Goal: Task Accomplishment & Management: Manage account settings

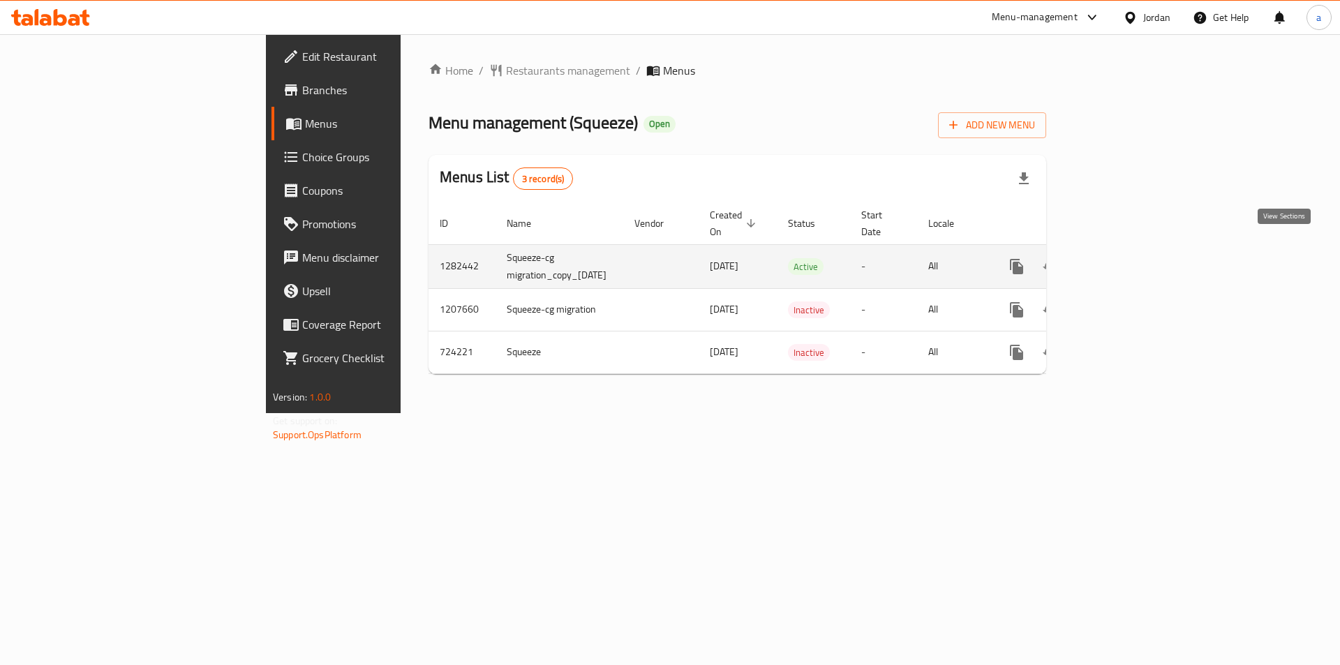
click at [1125, 258] on icon "enhanced table" at bounding box center [1117, 266] width 17 height 17
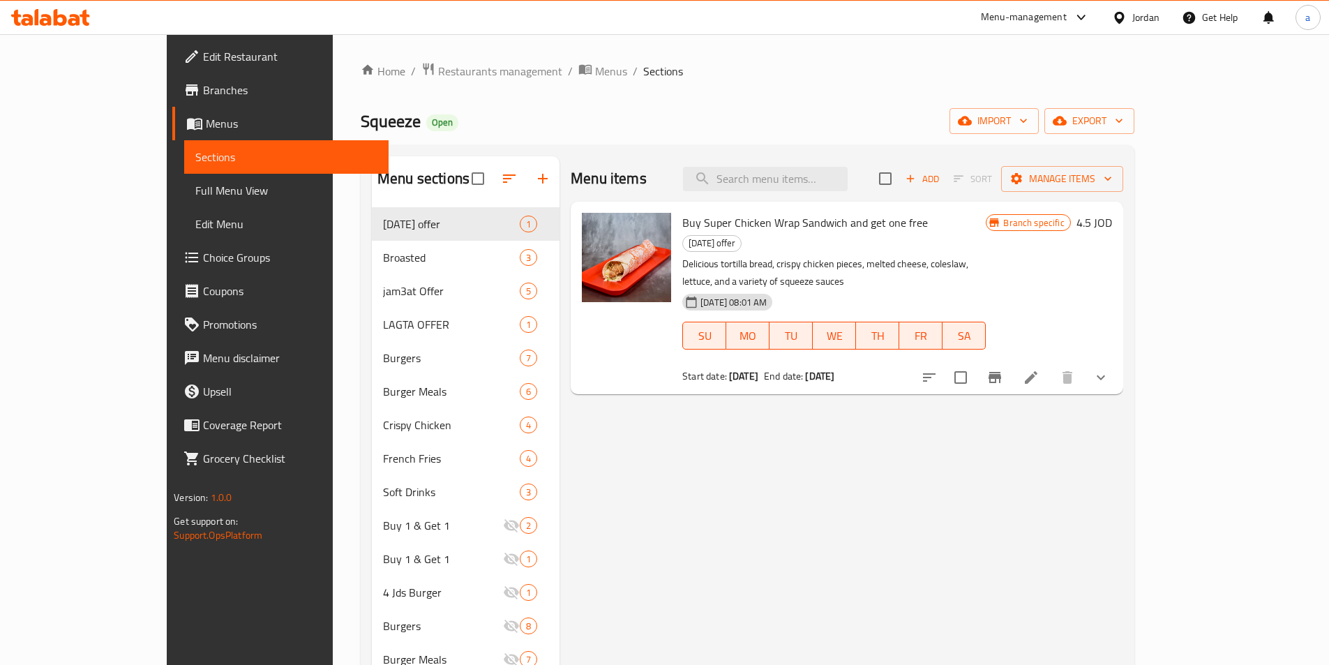
click at [203, 258] on span "Choice Groups" at bounding box center [290, 257] width 174 height 17
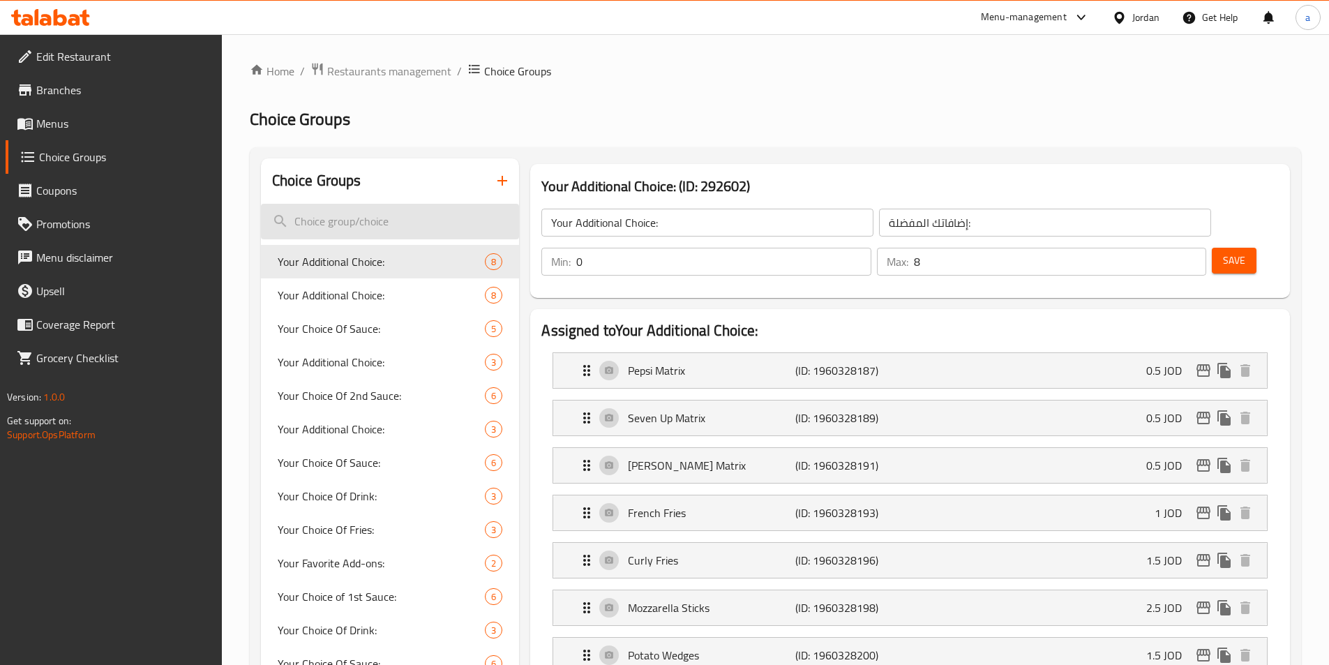
click at [338, 214] on input "search" at bounding box center [390, 222] width 259 height 36
paste input "Your Additional Choice:"
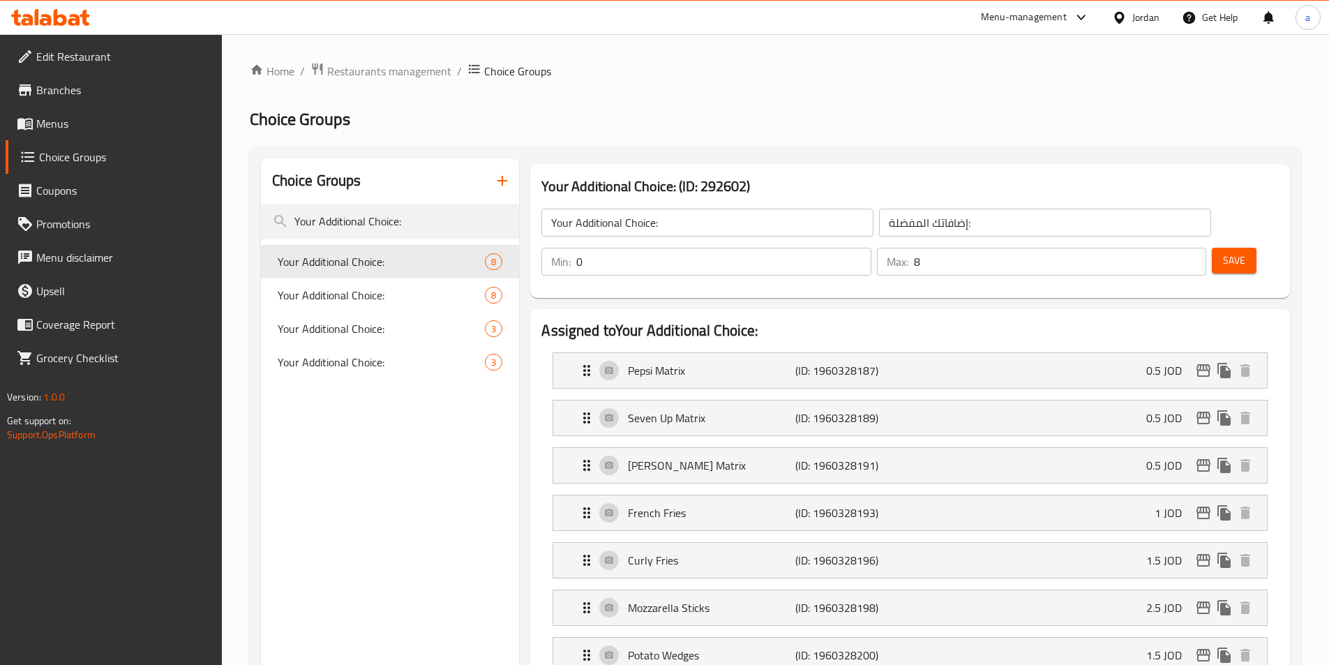
type input "Your Additional Choice:"
click at [354, 317] on div "Your Additional Choice: 3" at bounding box center [390, 328] width 259 height 33
type input "إختيار إضافاتك:"
type input "3"
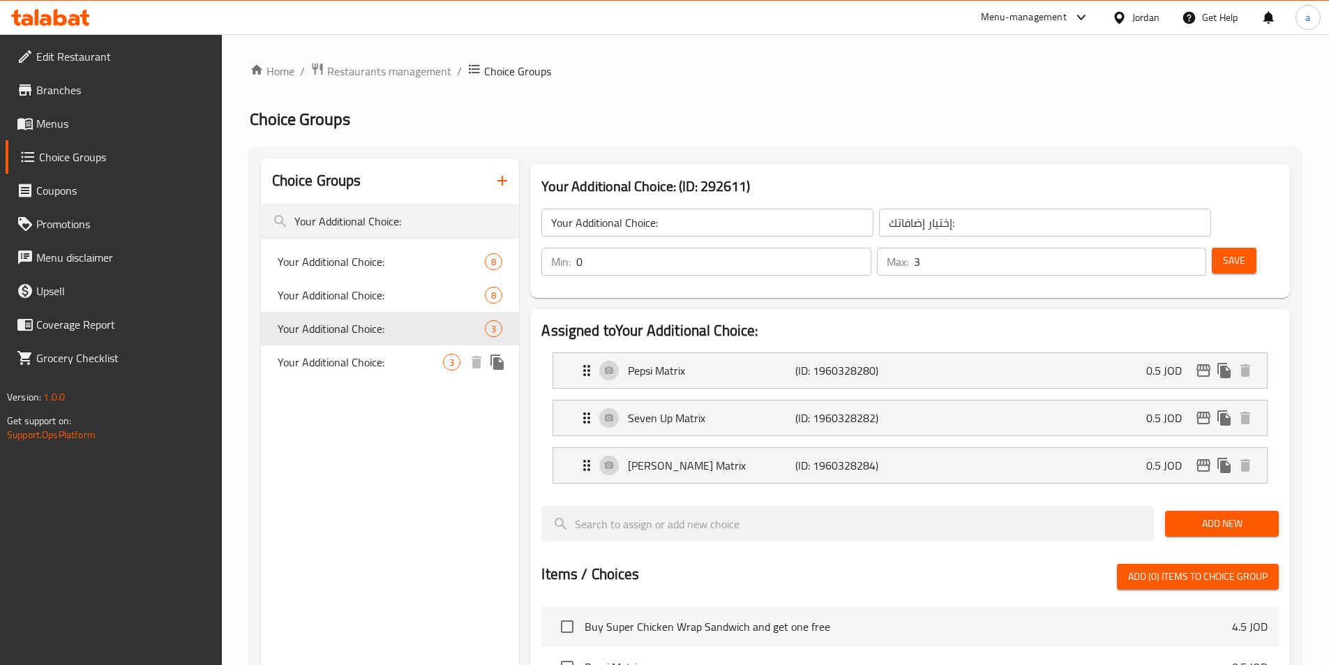
click at [366, 367] on span "Your Additional Choice:" at bounding box center [361, 362] width 166 height 17
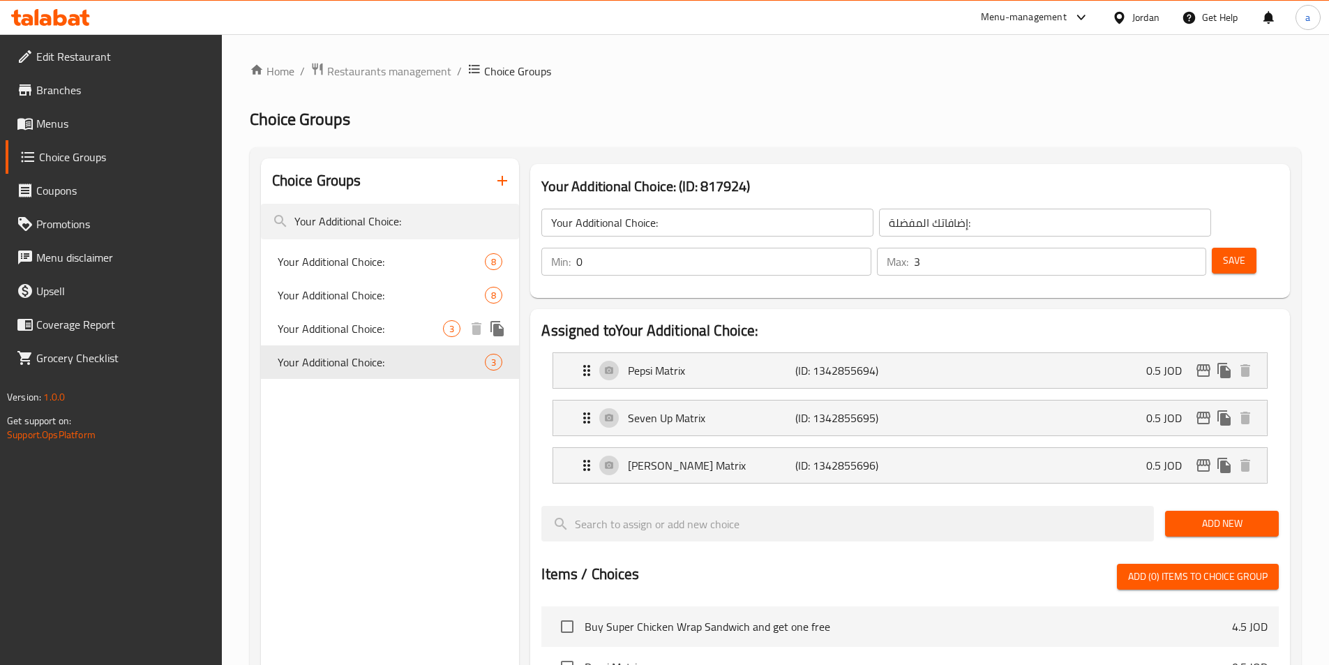
click at [366, 334] on span "Your Additional Choice:" at bounding box center [361, 328] width 166 height 17
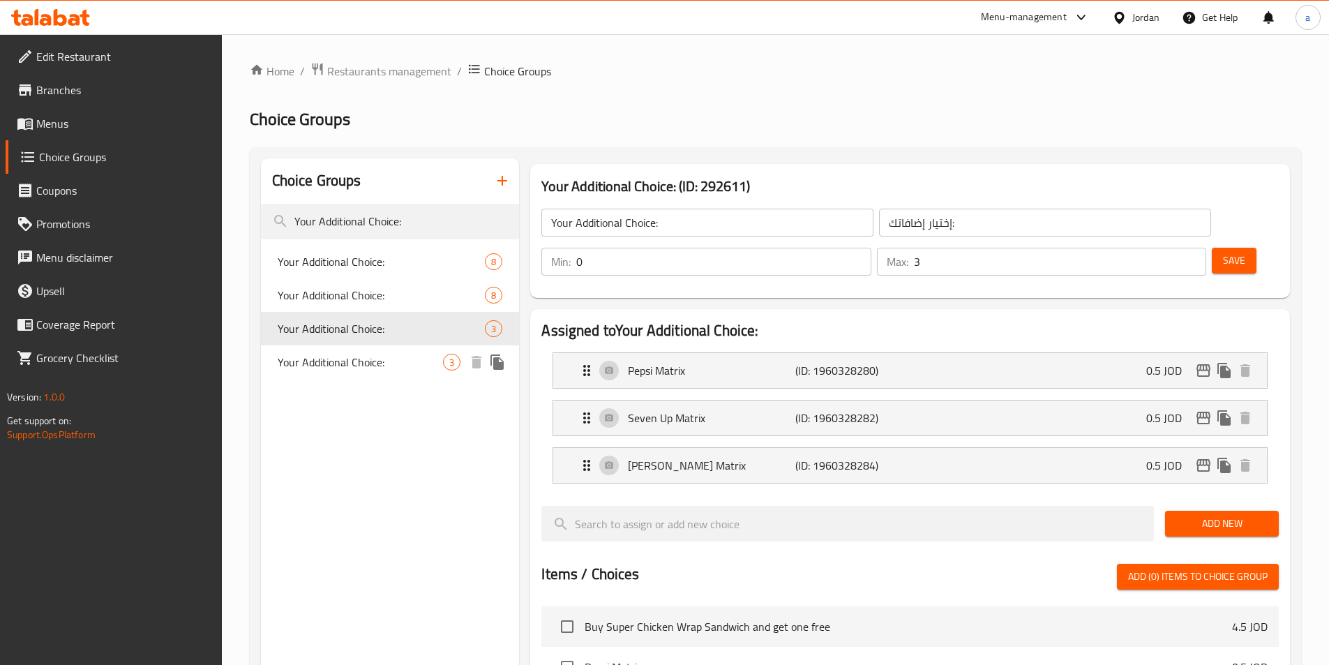
click at [370, 360] on span "Your Additional Choice:" at bounding box center [361, 362] width 166 height 17
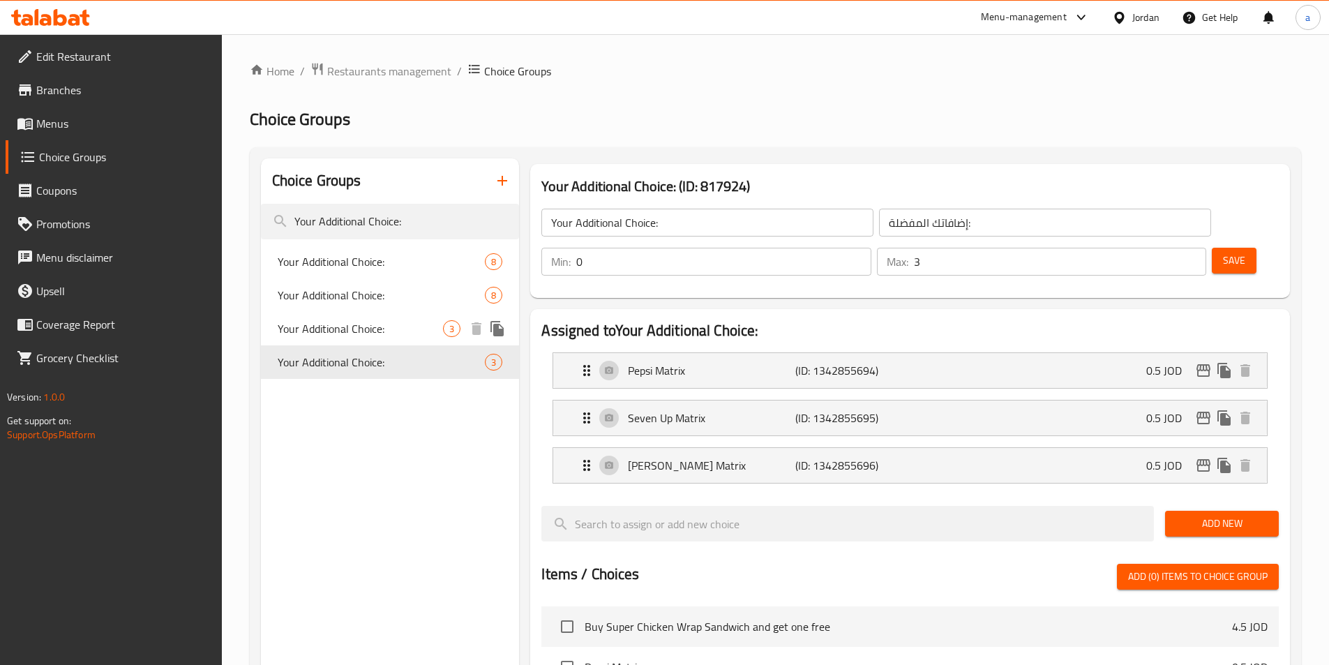
click at [403, 331] on span "Your Additional Choice:" at bounding box center [361, 328] width 166 height 17
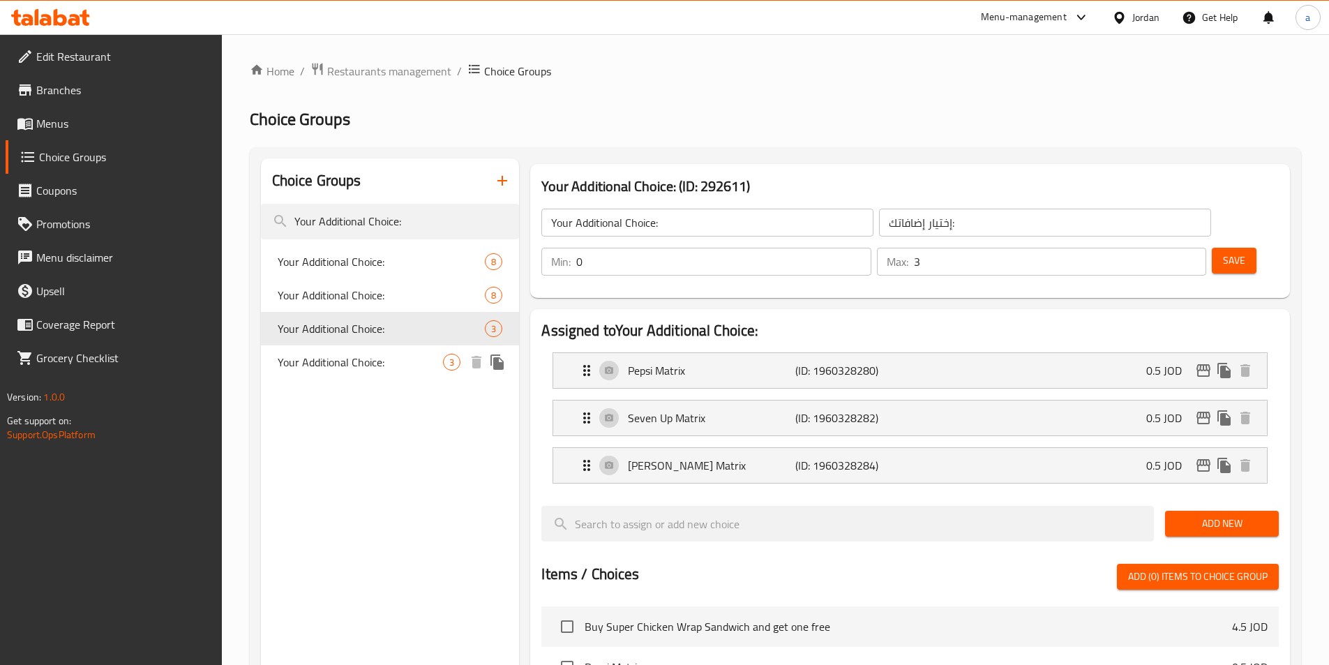
click at [394, 364] on span "Your Additional Choice:" at bounding box center [361, 362] width 166 height 17
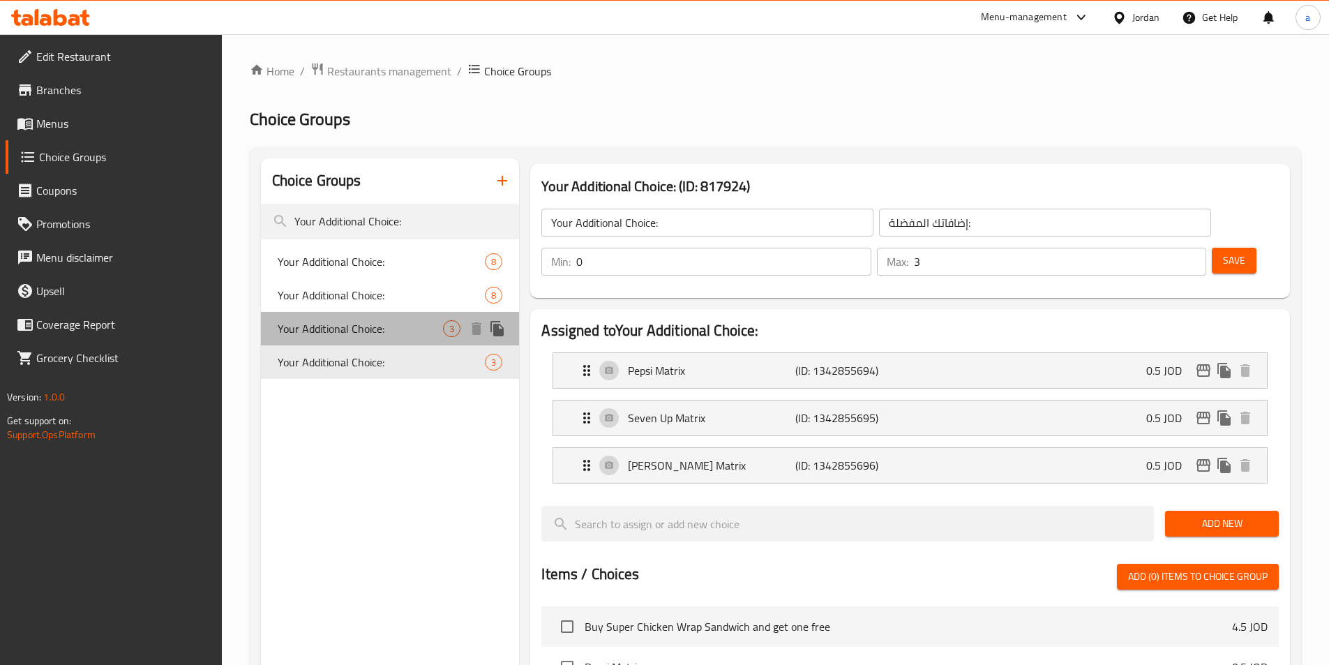
click at [319, 327] on span "Your Additional Choice:" at bounding box center [361, 328] width 166 height 17
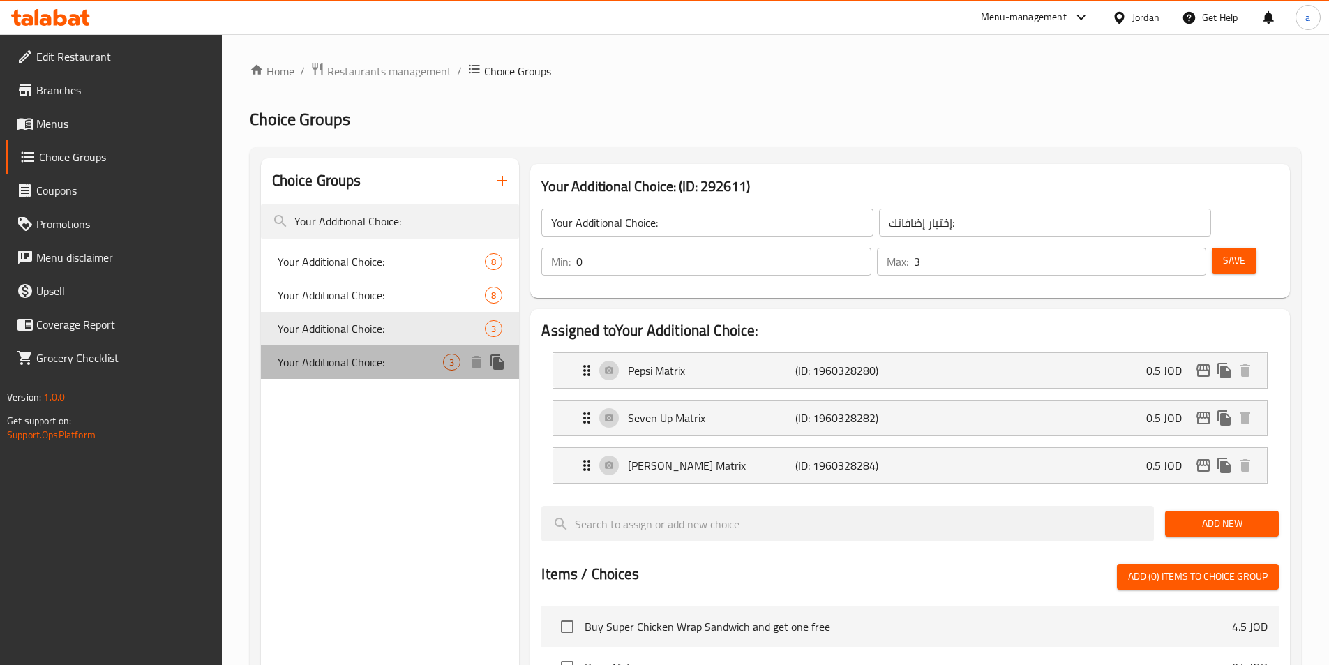
click at [354, 357] on span "Your Additional Choice:" at bounding box center [361, 362] width 166 height 17
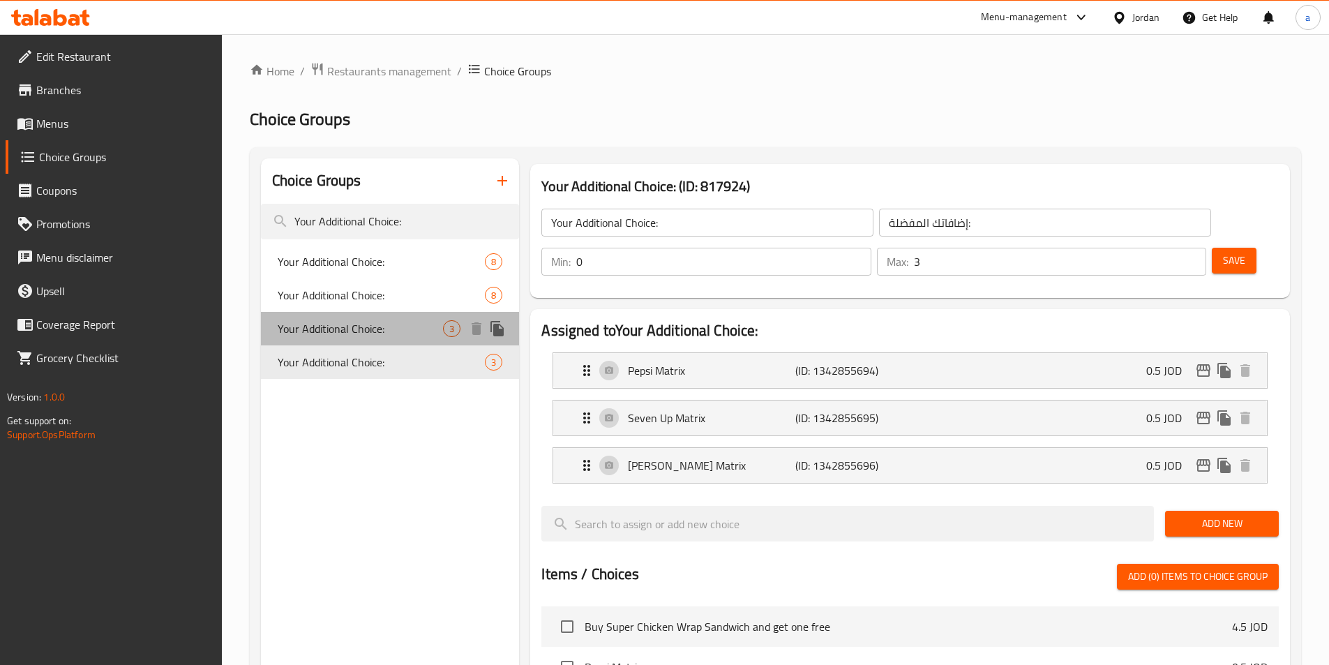
click at [326, 337] on span "Your Additional Choice:" at bounding box center [361, 328] width 166 height 17
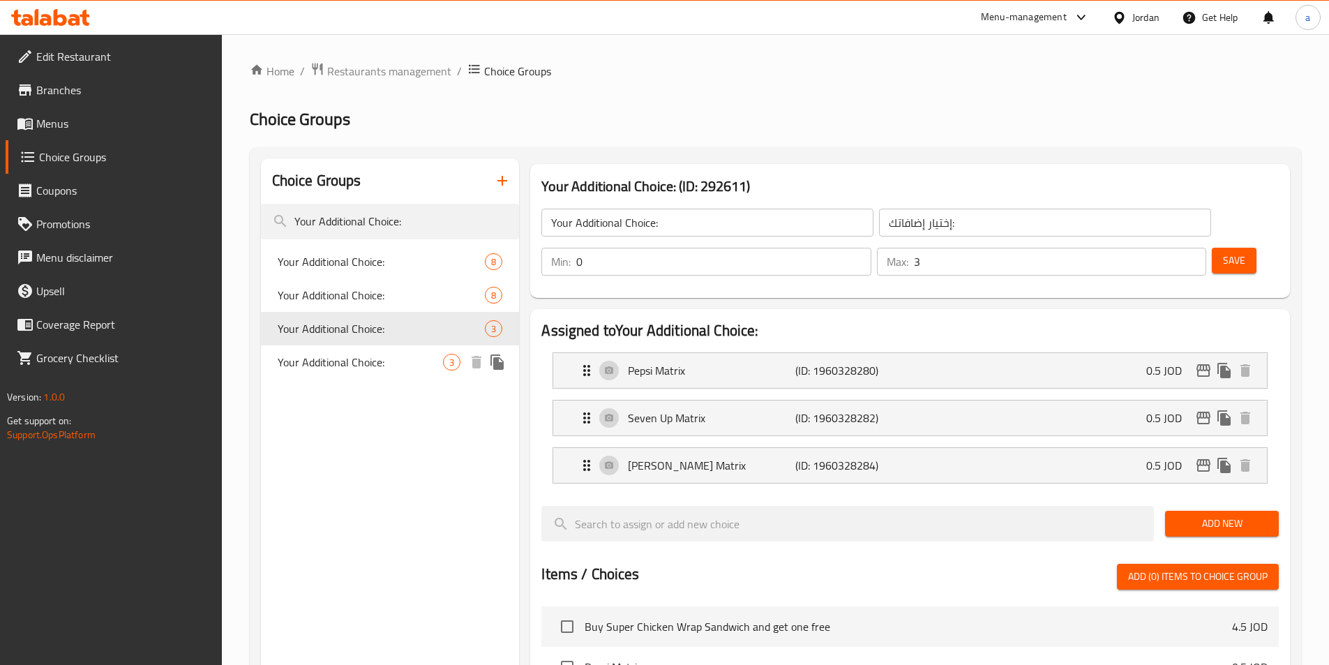
click at [412, 352] on div "Your Additional Choice: 3" at bounding box center [390, 361] width 259 height 33
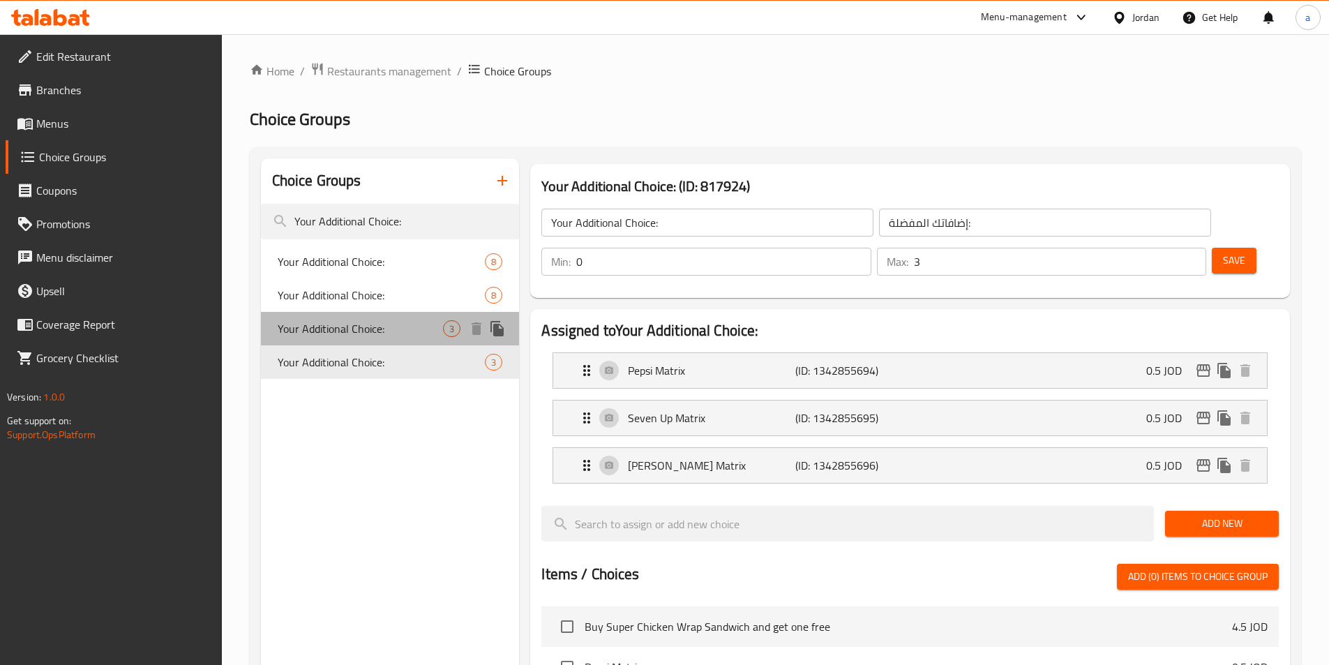
click at [375, 342] on div "Your Additional Choice: 3" at bounding box center [390, 328] width 259 height 33
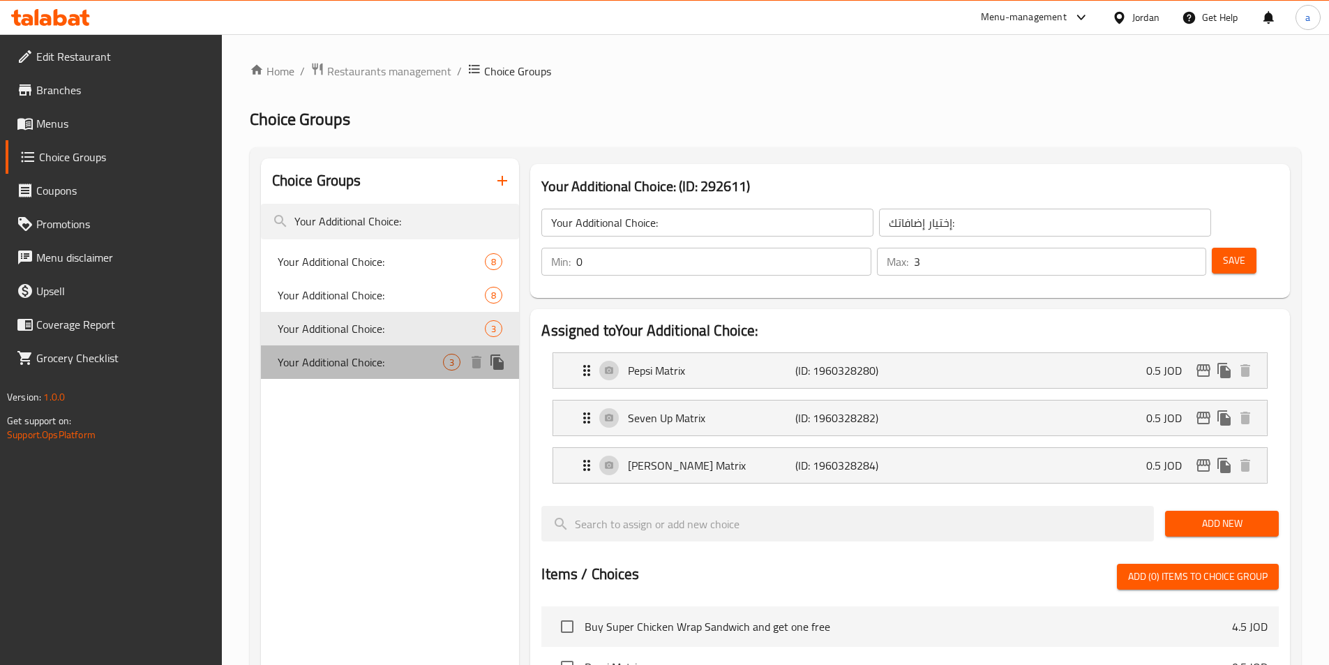
click at [380, 357] on span "Your Additional Choice:" at bounding box center [361, 362] width 166 height 17
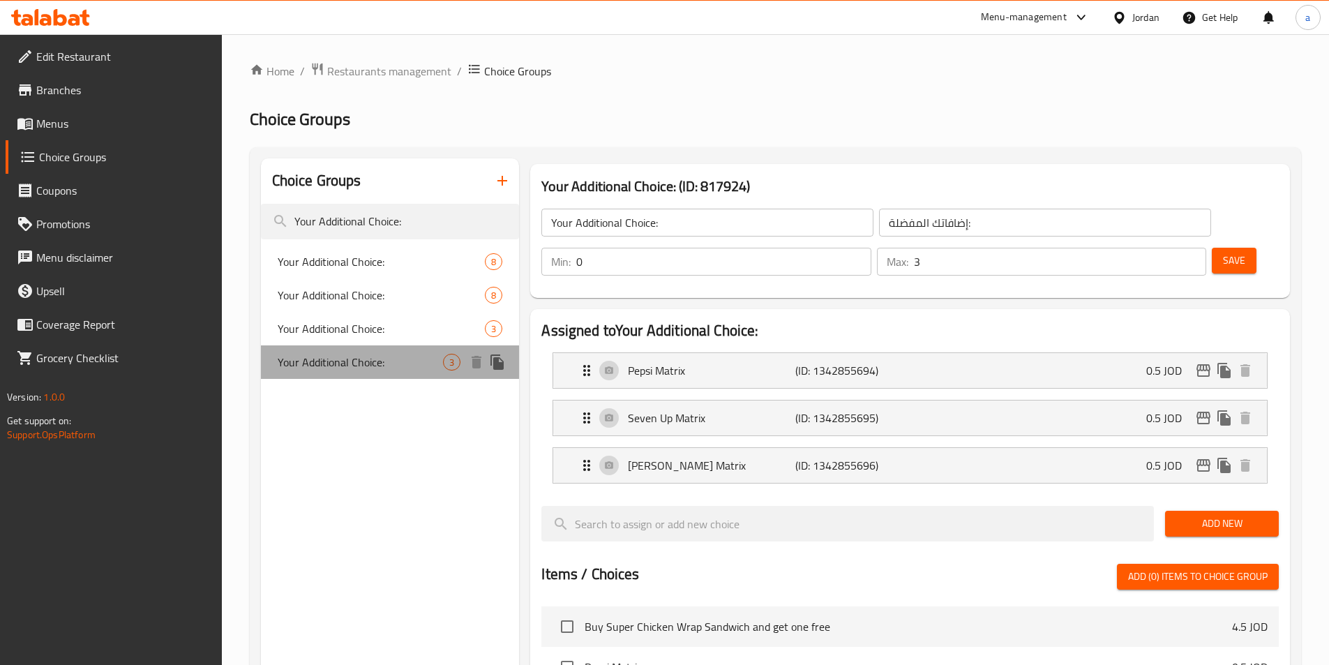
click at [428, 358] on span "Your Additional Choice:" at bounding box center [361, 362] width 166 height 17
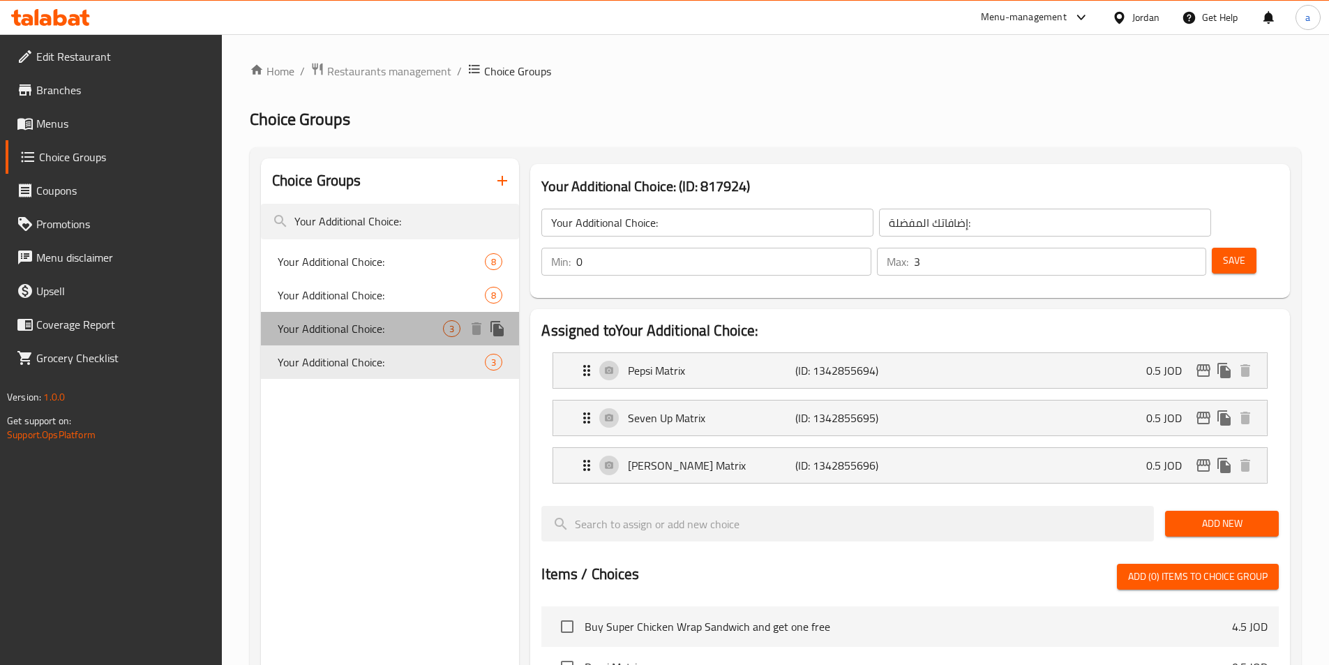
click at [428, 336] on span "Your Additional Choice:" at bounding box center [361, 328] width 166 height 17
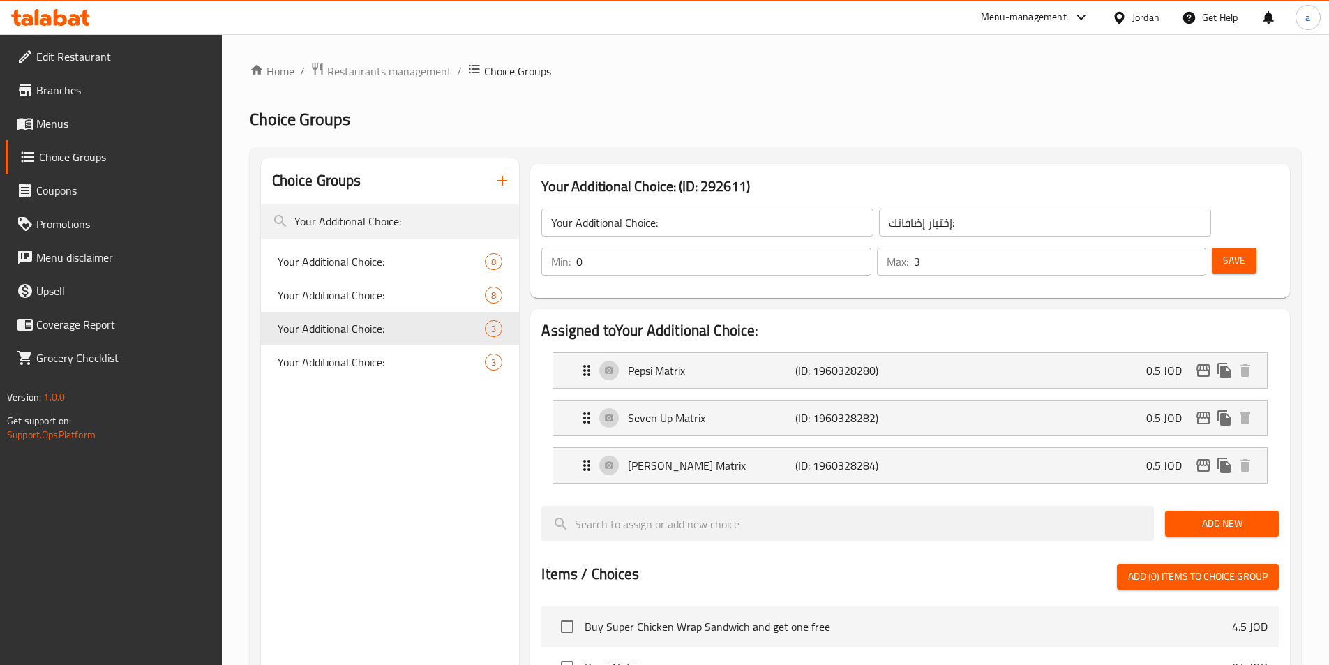
click at [439, 395] on div "Choice Groups Your Additional Choice: Your Additional Choice: 8 Your Additional…" at bounding box center [390, 636] width 259 height 956
click at [438, 381] on nav "Your Additional Choice: 8 Your Additional Choice: 8 Your Additional Choice: 3 Y…" at bounding box center [390, 311] width 259 height 145
click at [433, 370] on div "Your Additional Choice: 3" at bounding box center [390, 361] width 259 height 33
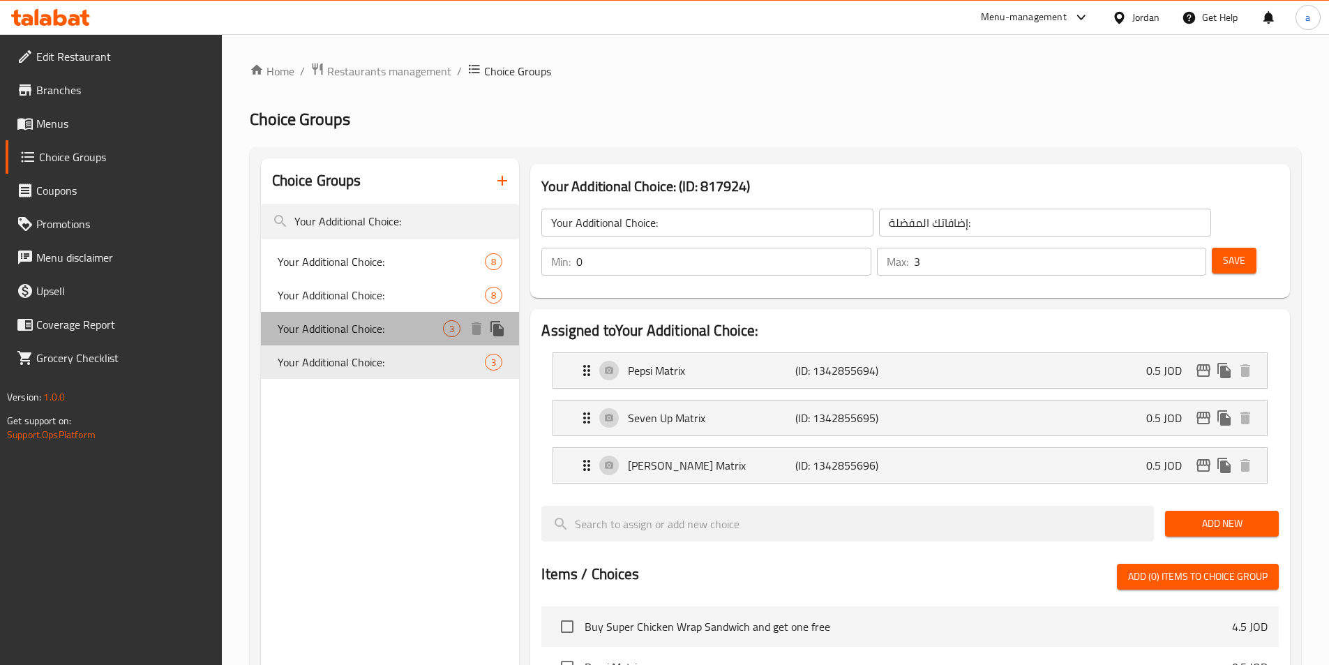
click at [405, 335] on span "Your Additional Choice:" at bounding box center [361, 328] width 166 height 17
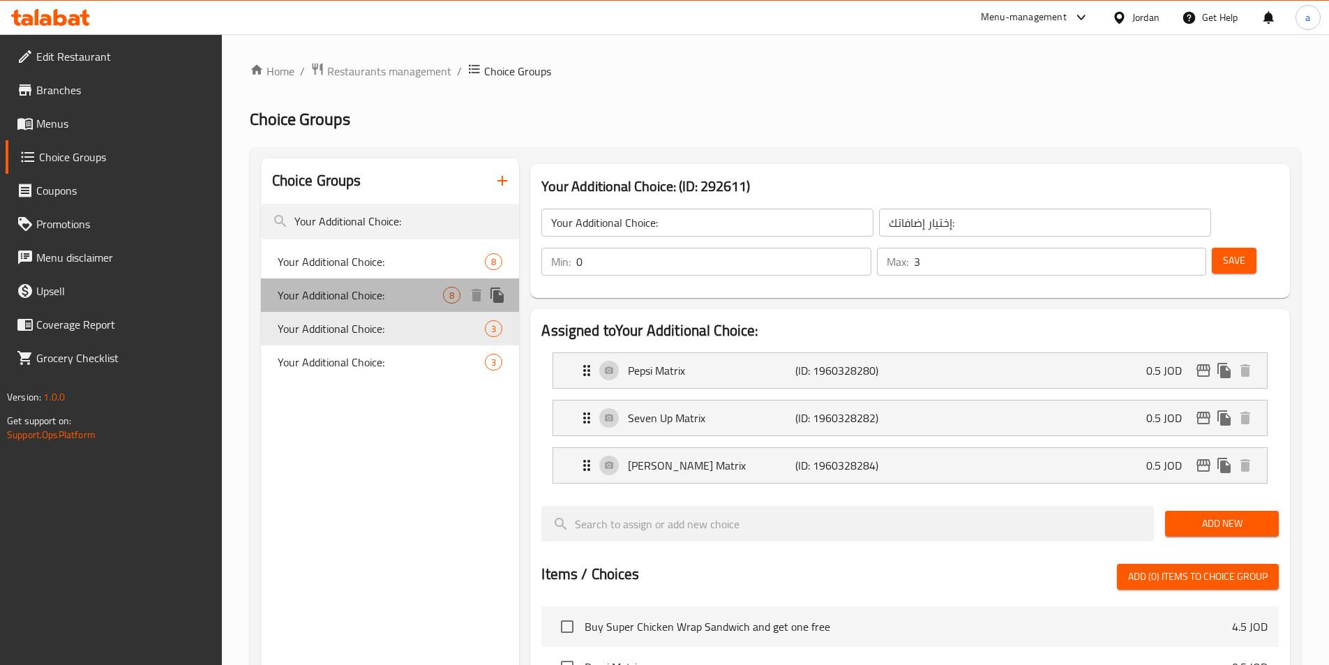
click at [357, 297] on span "Your Additional Choice:" at bounding box center [361, 295] width 166 height 17
type input "إضافاتك المفضلة:"
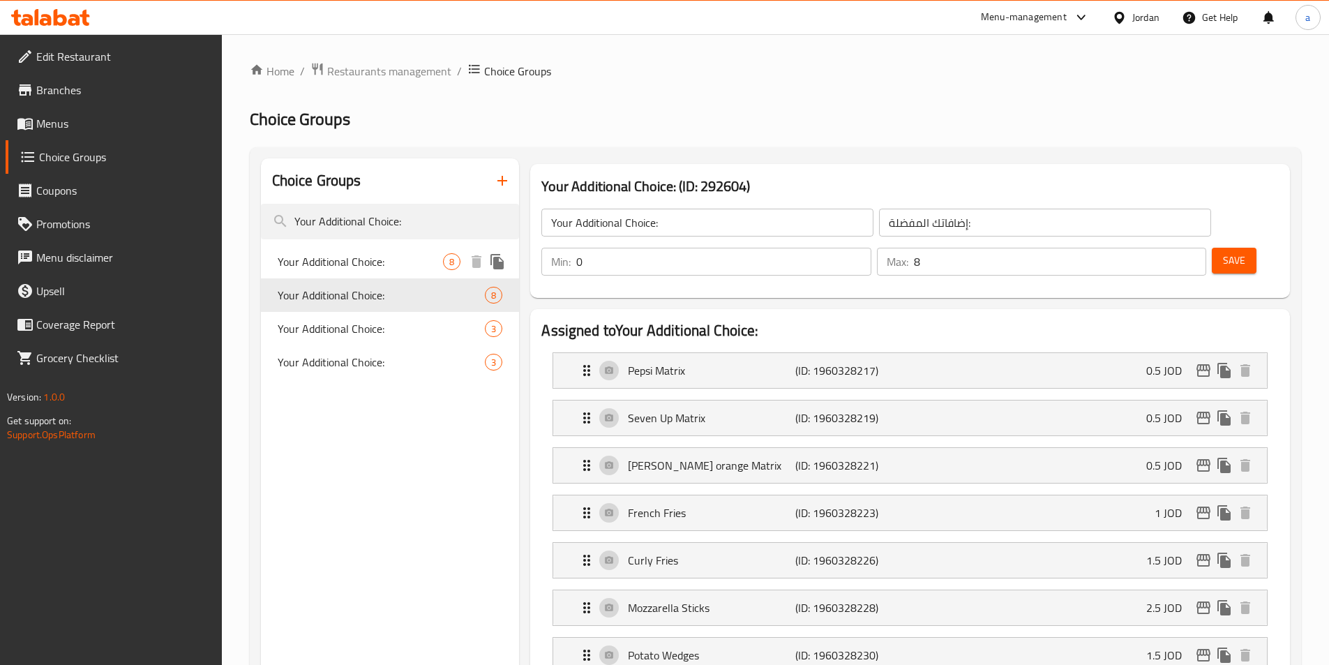
click at [352, 262] on span "Your Additional Choice:" at bounding box center [361, 261] width 166 height 17
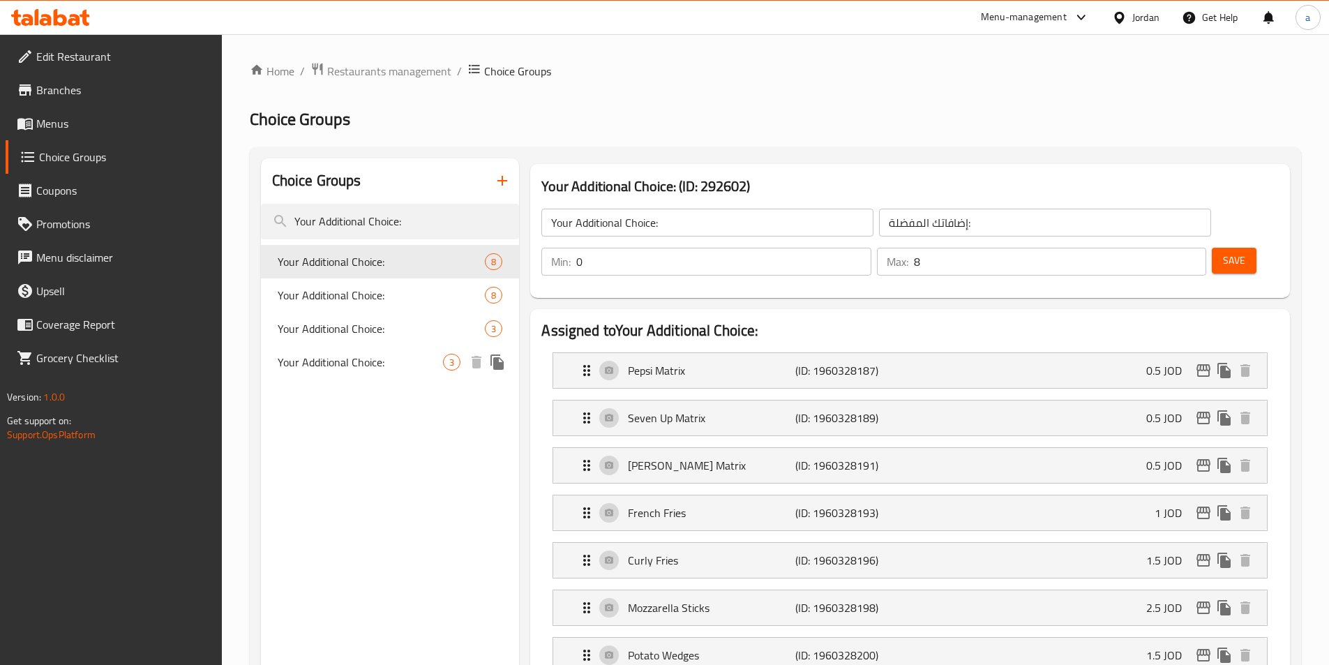
click at [403, 345] on div "Your Additional Choice: 3" at bounding box center [390, 361] width 259 height 33
type input "3"
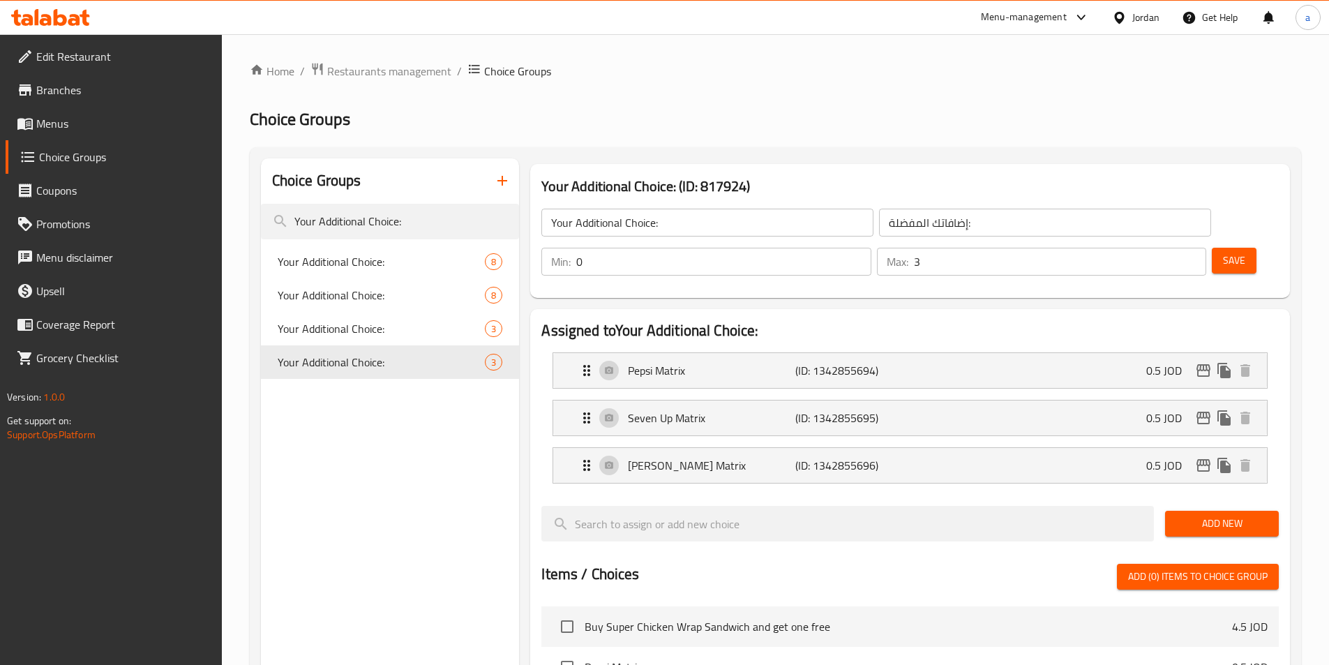
click at [396, 179] on div "Choice Groups" at bounding box center [390, 180] width 259 height 45
click at [409, 220] on input "Your Additional Choice:" at bounding box center [390, 222] width 259 height 36
drag, startPoint x: 409, startPoint y: 220, endPoint x: 253, endPoint y: 221, distance: 155.6
click at [253, 221] on div "Choice Groups Your Additional Choice: Your Additional Choice: 8 Your Additional…" at bounding box center [775, 636] width 1051 height 978
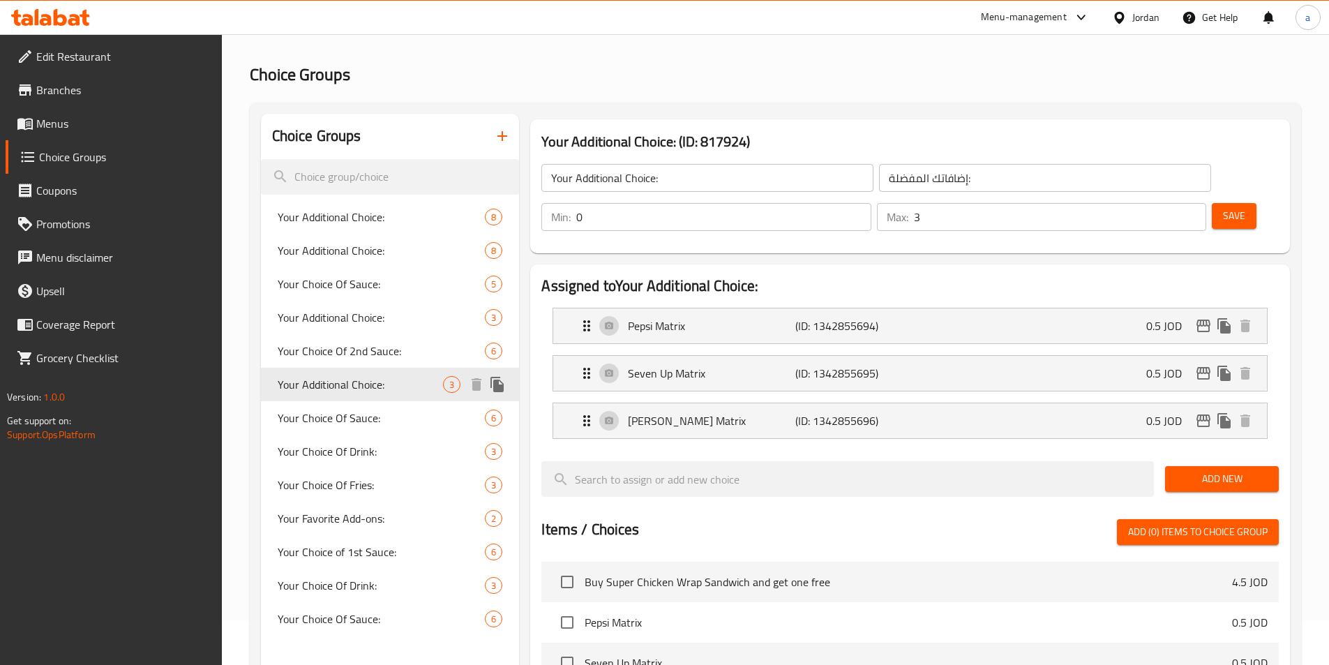
scroll to position [70, 0]
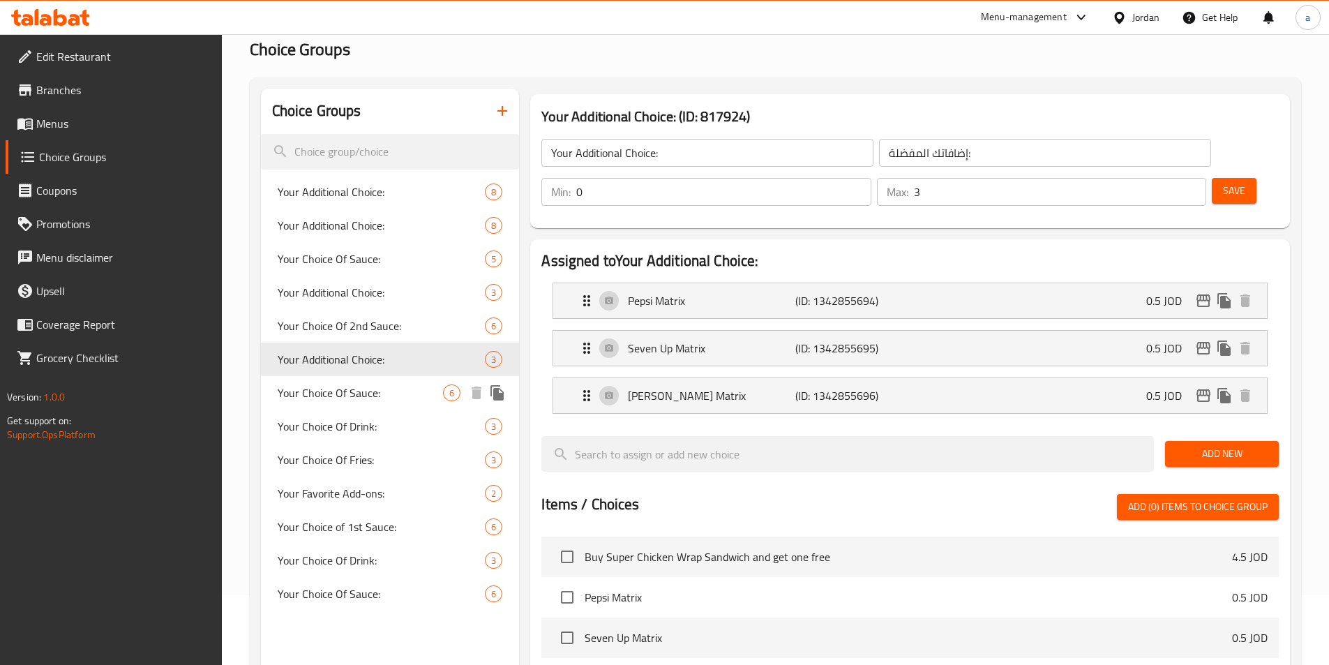
click at [394, 400] on span "Your Choice Of Sauce:" at bounding box center [361, 392] width 166 height 17
type input "Your Choice Of Sauce:"
type input "اختيارك من الصوصات:"
type input "6"
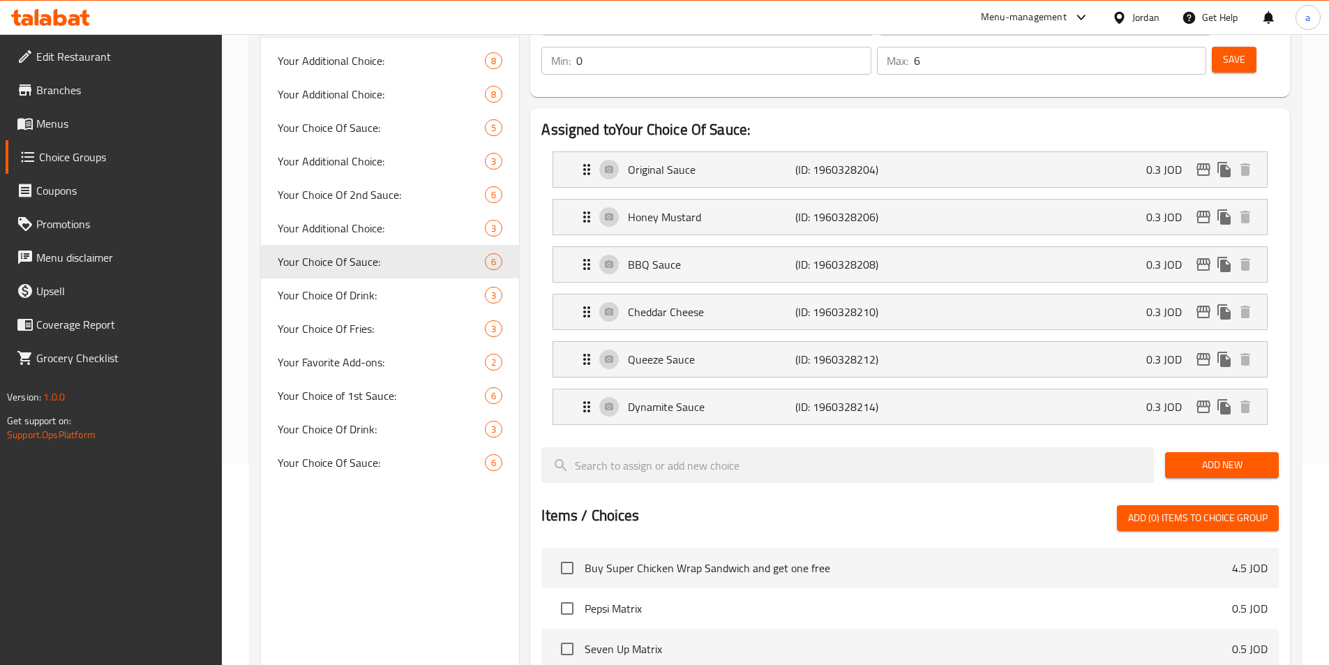
scroll to position [209, 0]
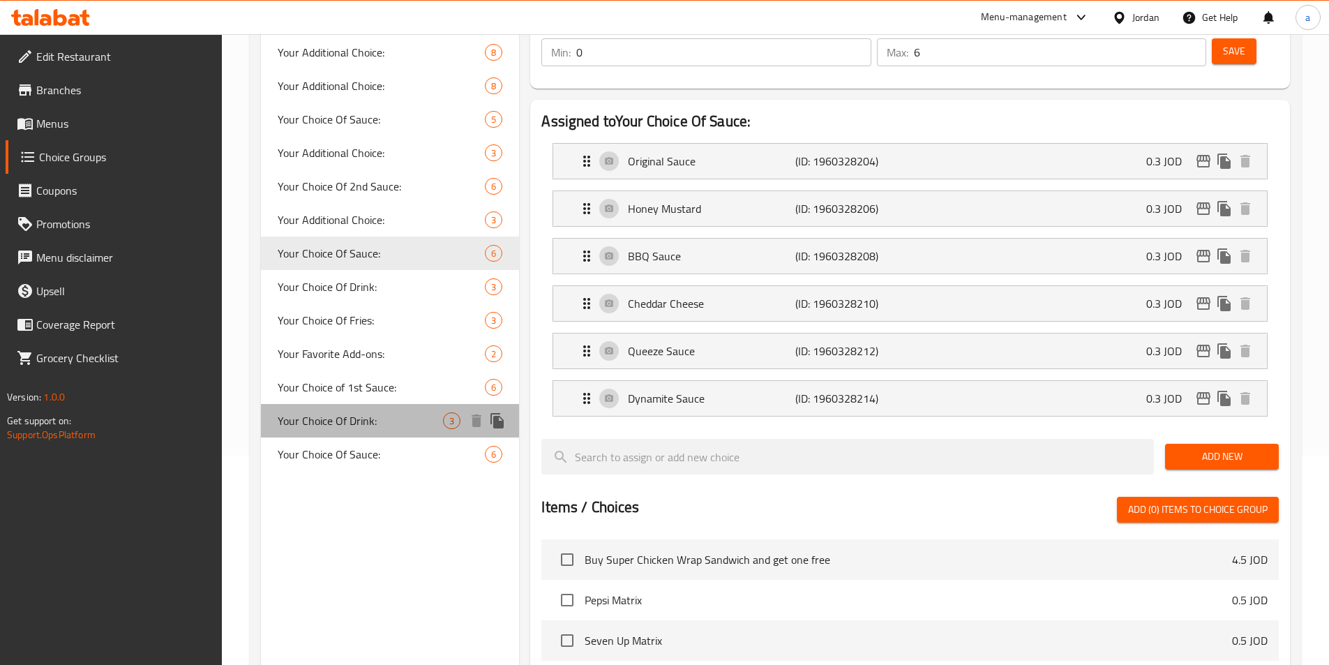
click at [334, 404] on div "Your Choice Of Drink: 3" at bounding box center [390, 420] width 259 height 33
type input "Your Choice Of Drink:"
type input "مشروبك المفضل:"
type input "1"
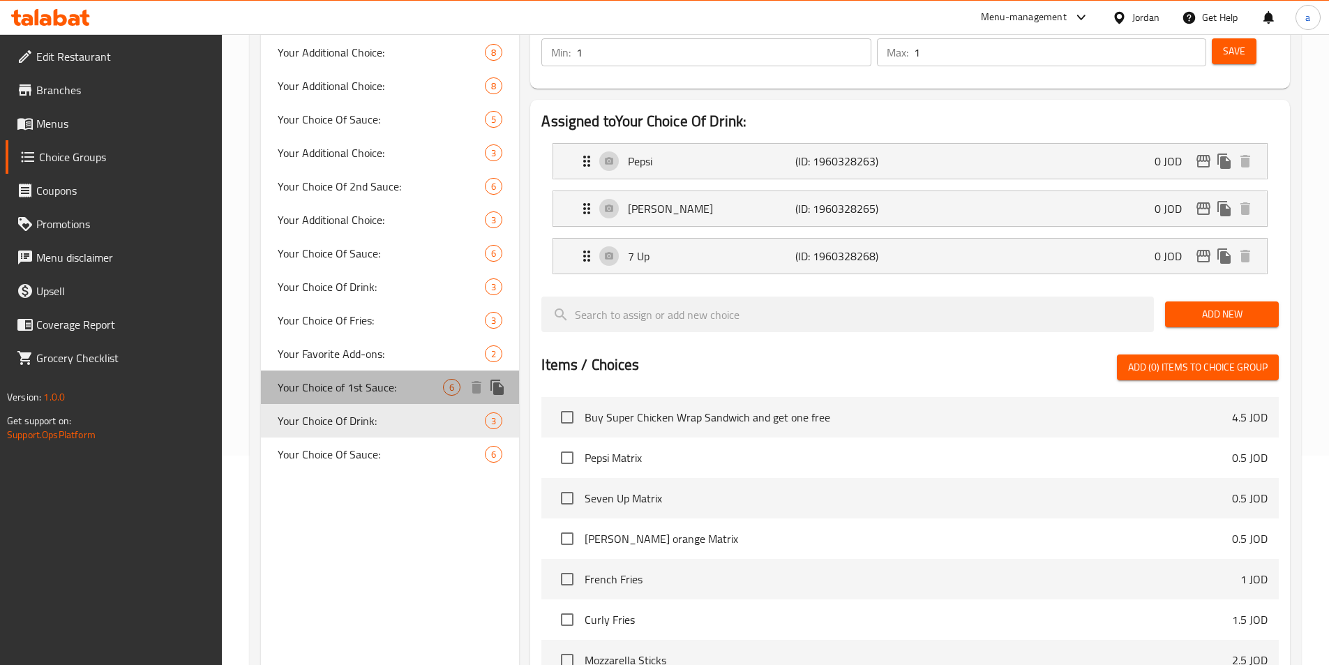
click at [336, 396] on span "Your Choice of 1st Sauce:" at bounding box center [361, 387] width 166 height 17
type input "Your Choice of 1st Sauce:"
type input "اختيارك الأول من الصوصات:"
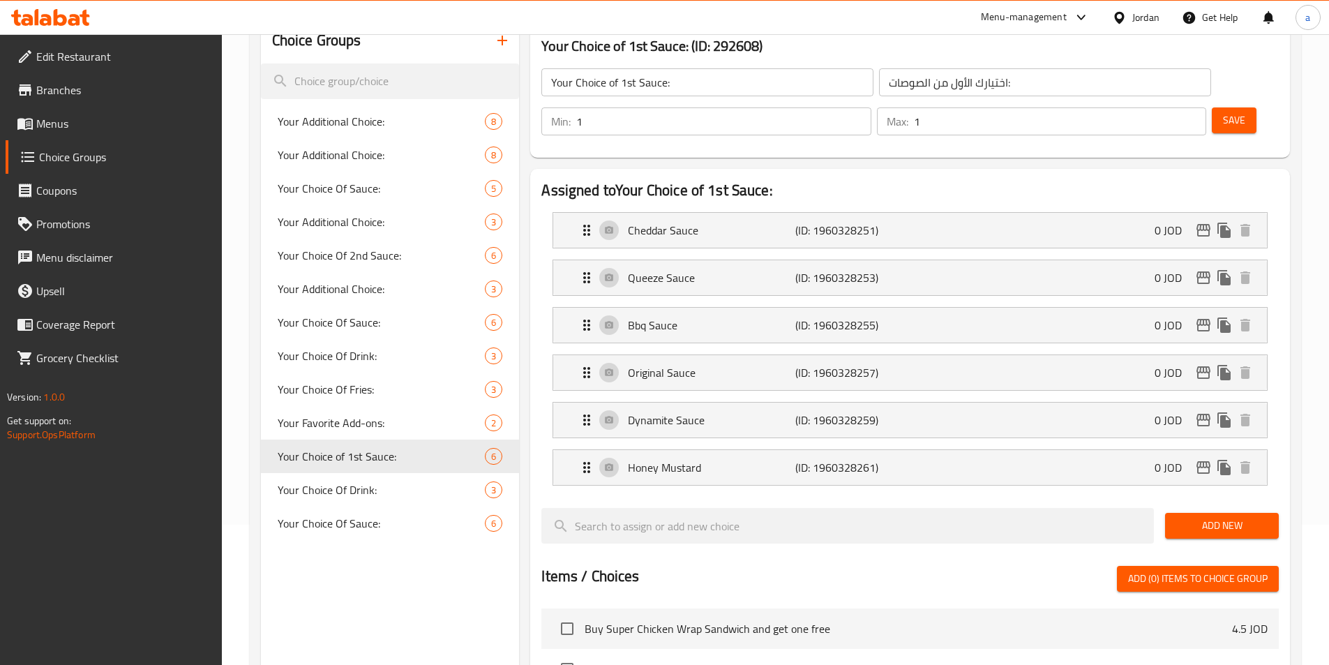
scroll to position [0, 0]
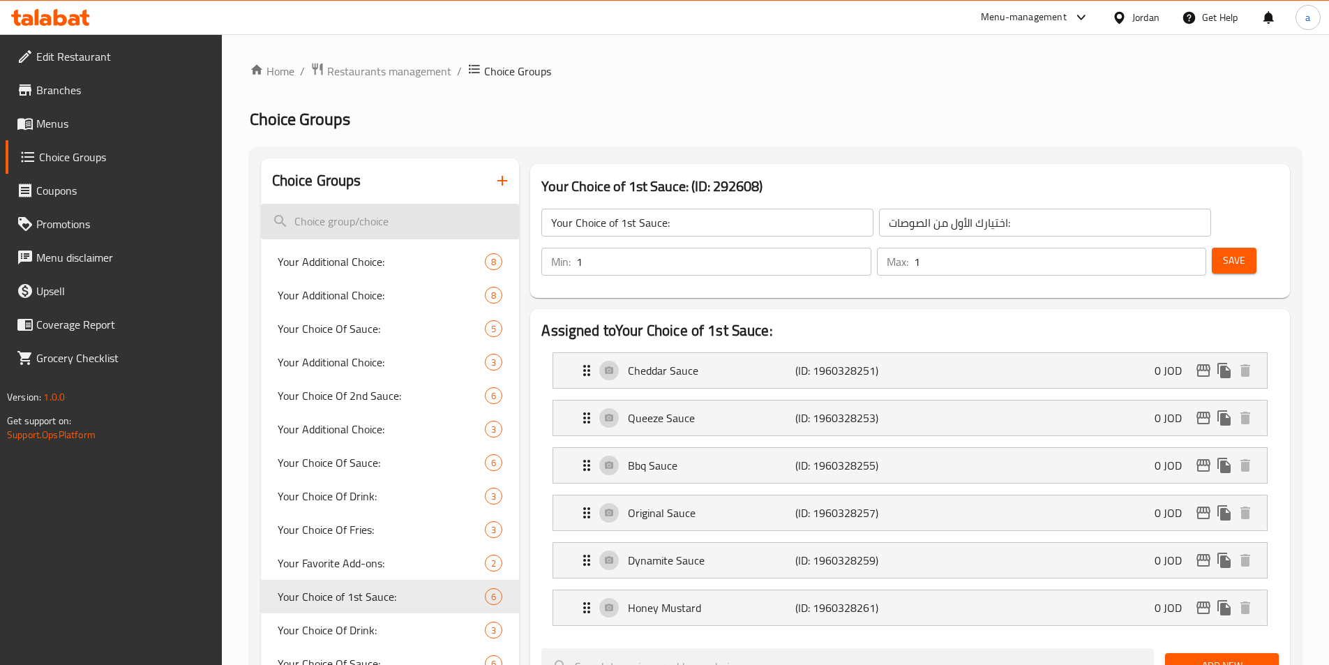
click at [377, 210] on input "search" at bounding box center [390, 222] width 259 height 36
paste input "Your Choice Of Sauce:"
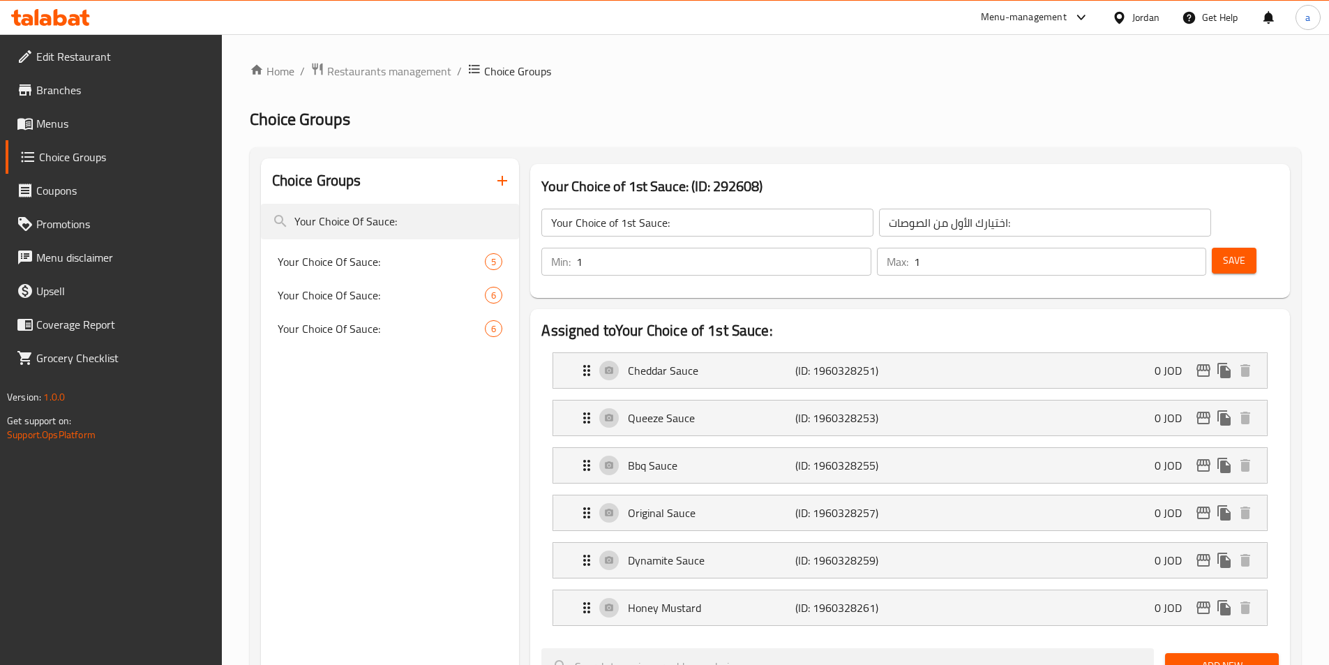
type input "Your Choice Of Sauce:"
click at [444, 290] on span "6" at bounding box center [452, 295] width 16 height 13
type input "Your Choice Of Sauce:"
type input "اختيارك من الصوصات:"
type input "0"
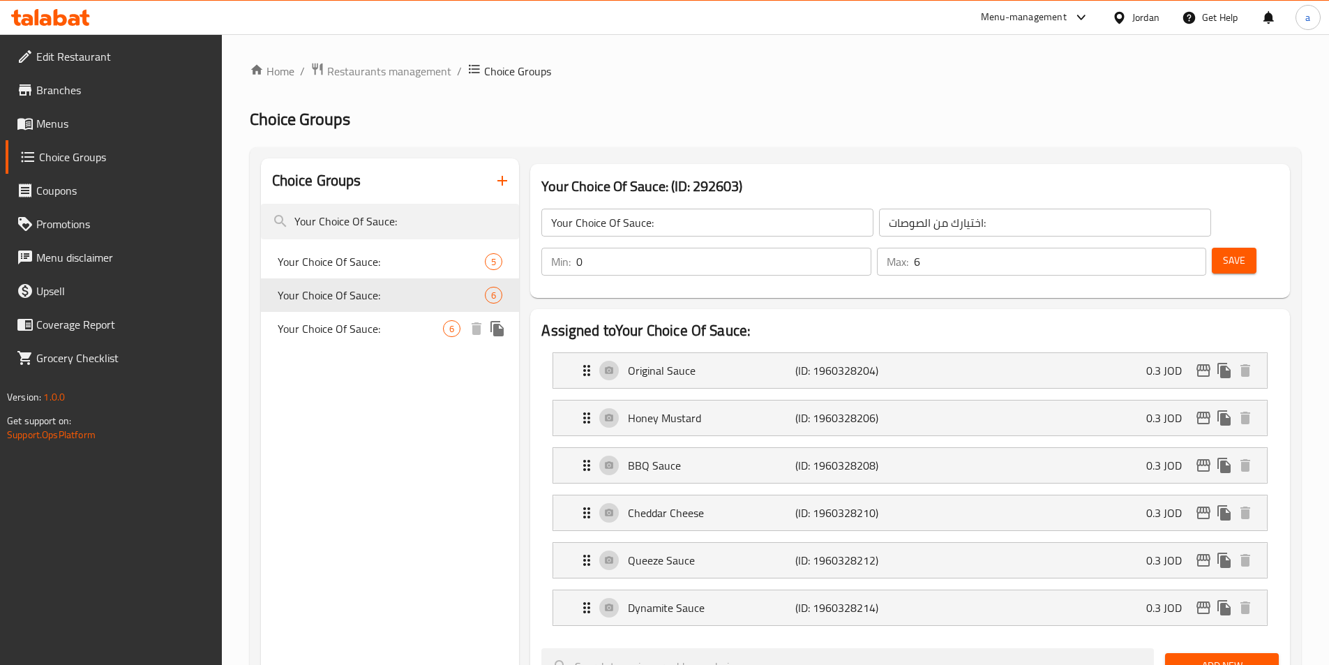
click at [366, 334] on span "Your Choice Of Sauce:" at bounding box center [361, 328] width 166 height 17
type input "2"
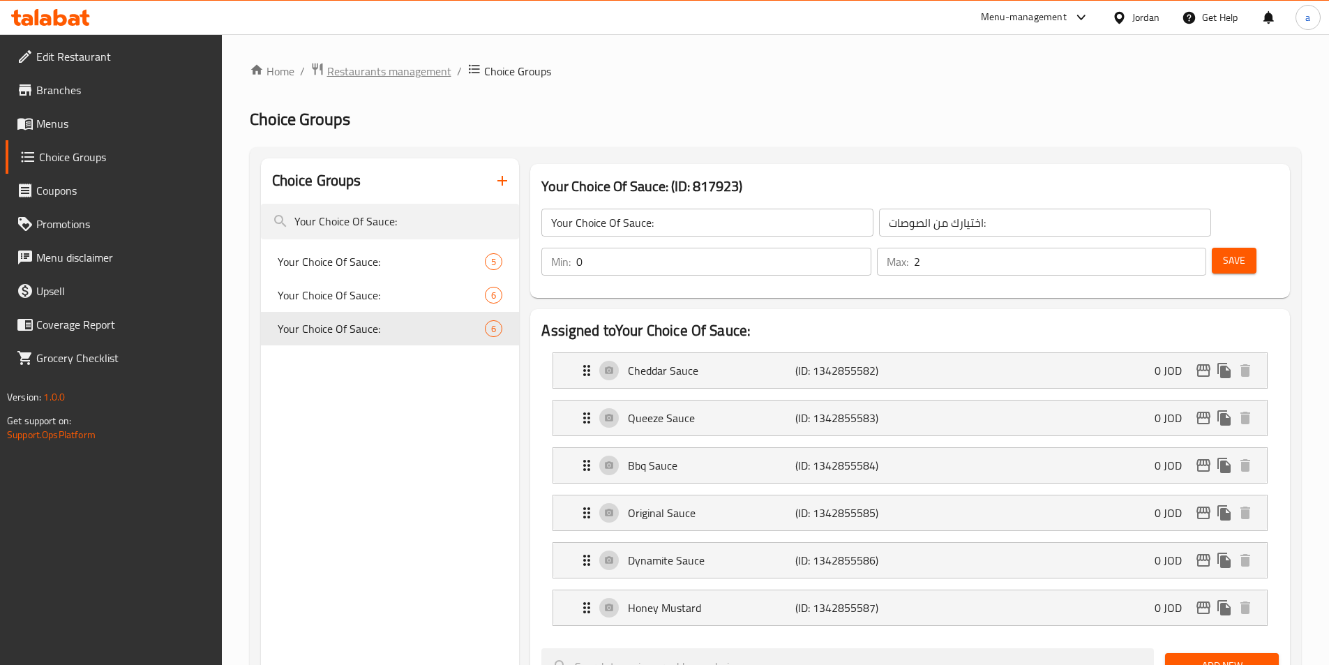
click at [354, 68] on span "Restaurants management" at bounding box center [389, 71] width 124 height 17
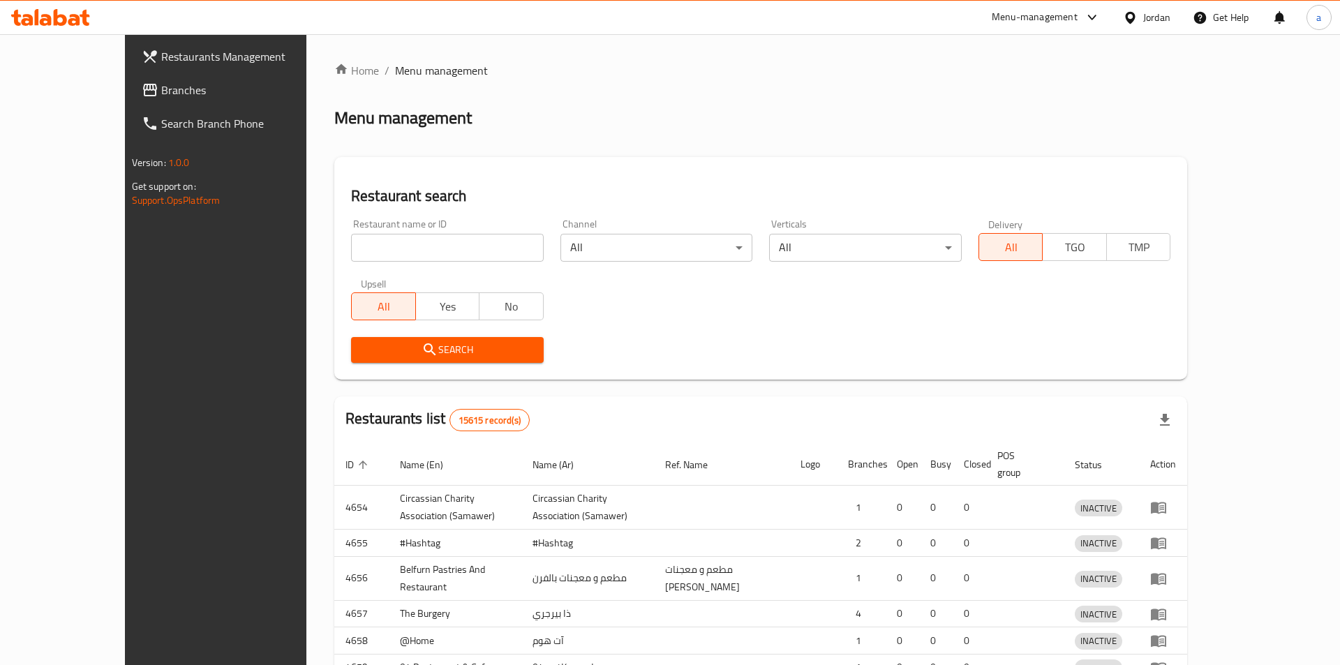
click at [100, 84] on div at bounding box center [670, 332] width 1340 height 665
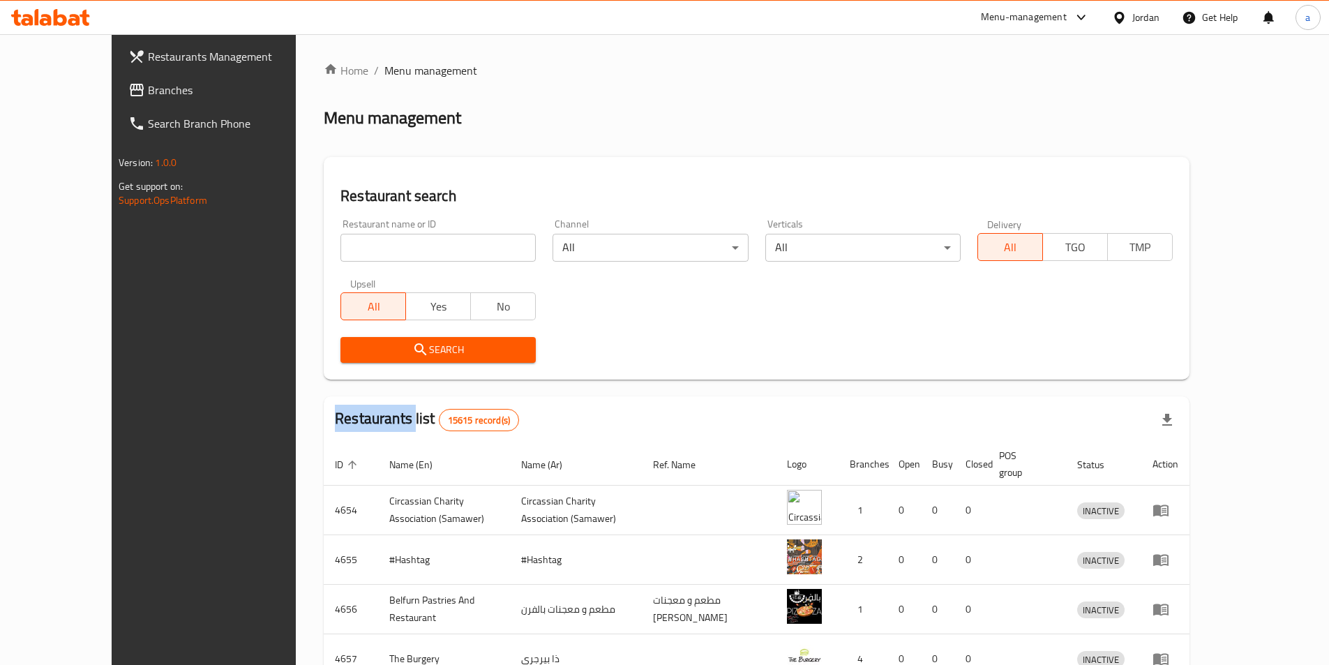
click at [112, 84] on div "Restaurants Management Branches Search Branch Phone Version: 1.0.0 Get support …" at bounding box center [665, 545] width 1106 height 1022
click at [148, 84] on span "Branches" at bounding box center [235, 90] width 174 height 17
